Goal: Navigation & Orientation: Find specific page/section

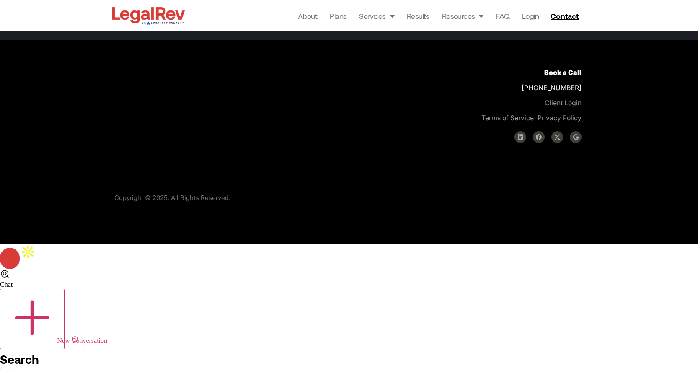
scroll to position [2577, 0]
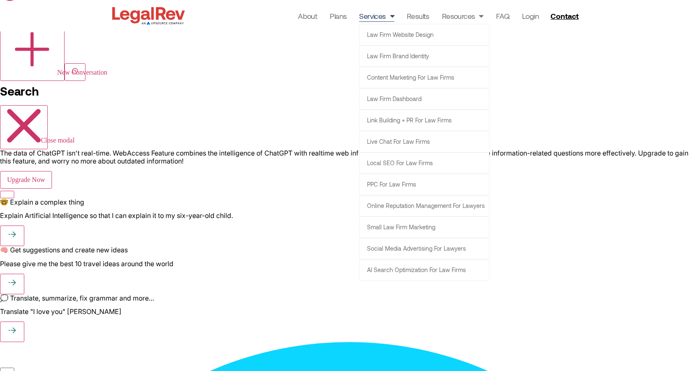
click at [390, 14] on span "Menu" at bounding box center [390, 16] width 8 height 16
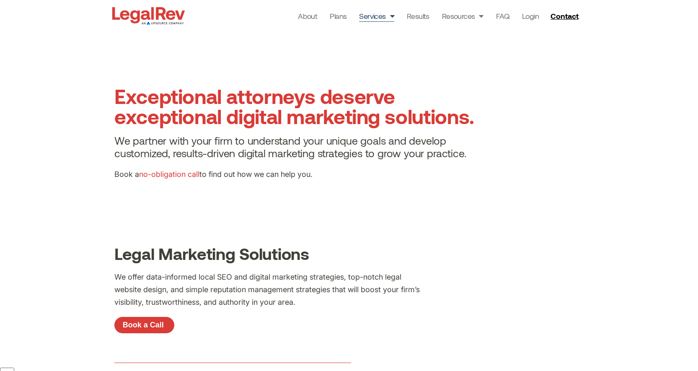
click at [389, 15] on span "Menu" at bounding box center [390, 16] width 8 height 16
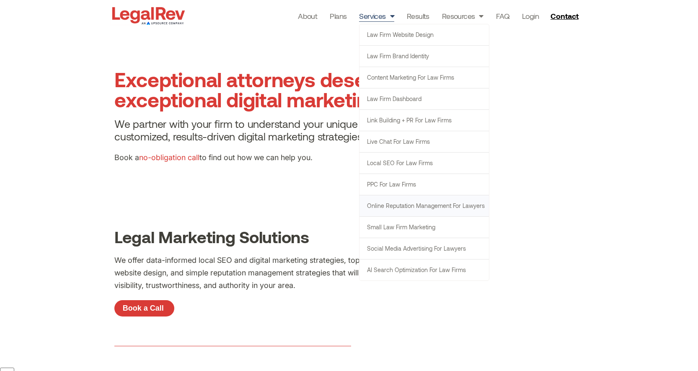
scroll to position [16, 0]
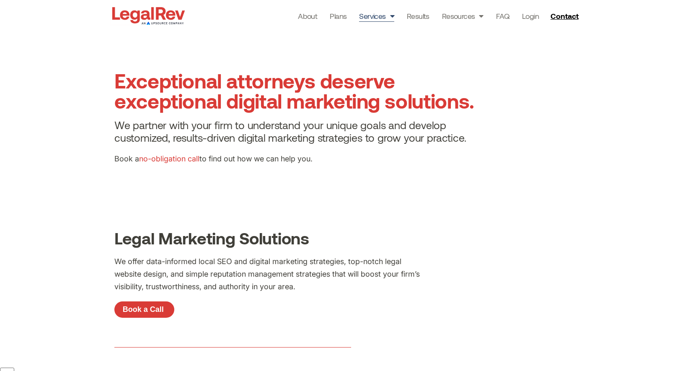
click at [309, 172] on div "Exceptional attorneys deserve exceptional digital marketing solutions. We partn…" at bounding box center [301, 120] width 382 height 109
